Goal: Task Accomplishment & Management: Use online tool/utility

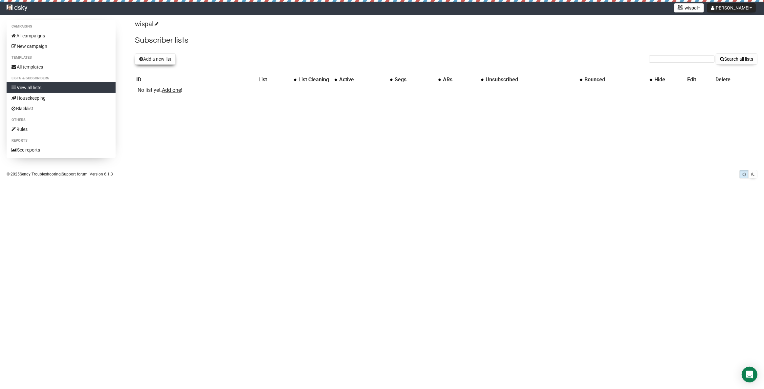
click at [161, 61] on button "Add a new list" at bounding box center [155, 59] width 41 height 11
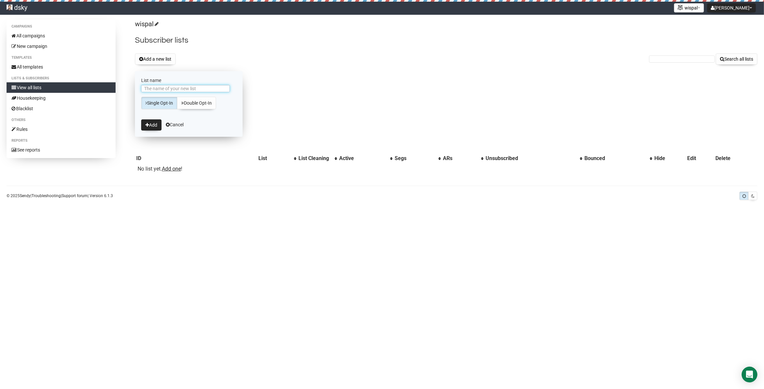
click at [190, 89] on input "List name" at bounding box center [185, 88] width 89 height 7
type input "users"
click at [141, 119] on button "Add" at bounding box center [151, 124] width 20 height 11
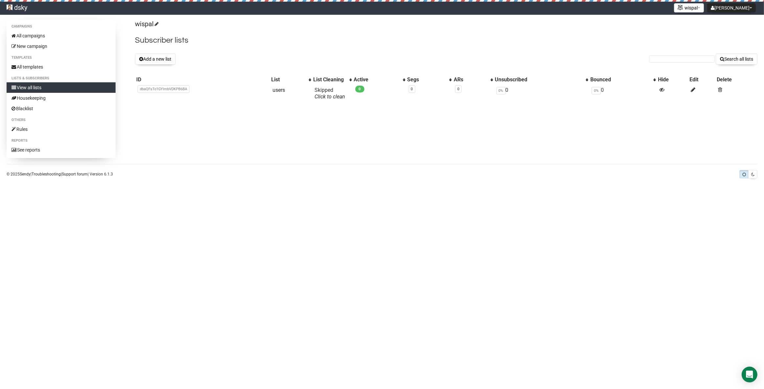
click at [151, 91] on span "dbaQFsTo1GYlmbVDKPB6BA" at bounding box center [164, 89] width 52 height 8
click at [153, 90] on span "dbaQFsTo1GYlmbVDKPB6BA" at bounding box center [164, 89] width 52 height 8
copy span "dbaQFsTo1GYlmbVDKPB6BA"
